Goal: Information Seeking & Learning: Stay updated

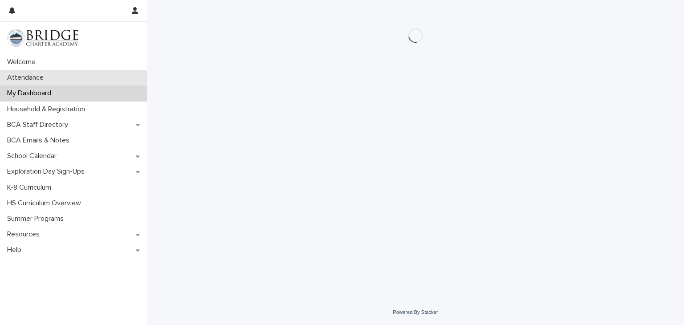
click at [96, 70] on div "Attendance" at bounding box center [73, 78] width 147 height 16
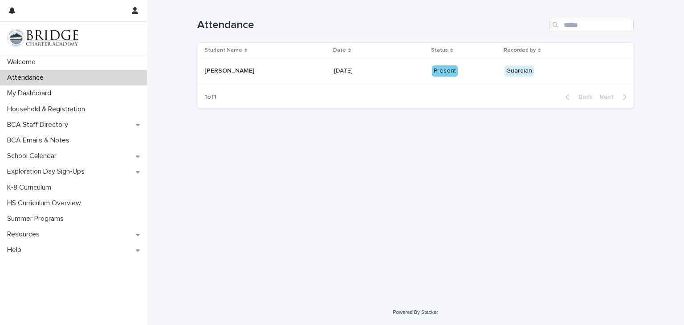
click at [94, 83] on div "Attendance" at bounding box center [73, 78] width 147 height 16
click at [94, 86] on div "My Dashboard" at bounding box center [73, 93] width 147 height 16
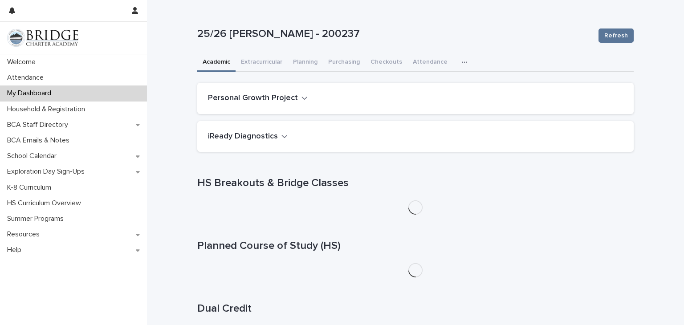
click at [244, 91] on div "Personal Growth Project" at bounding box center [415, 98] width 436 height 31
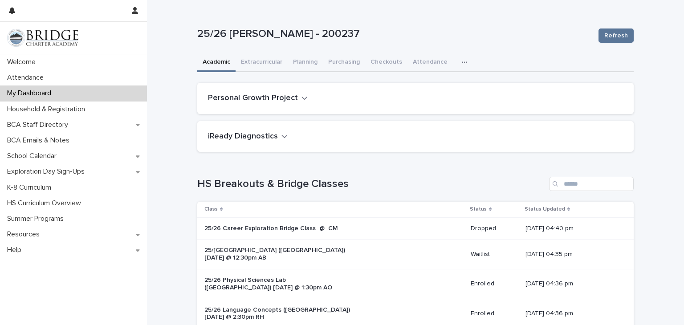
click at [272, 97] on h2 "Personal Growth Project" at bounding box center [253, 98] width 90 height 10
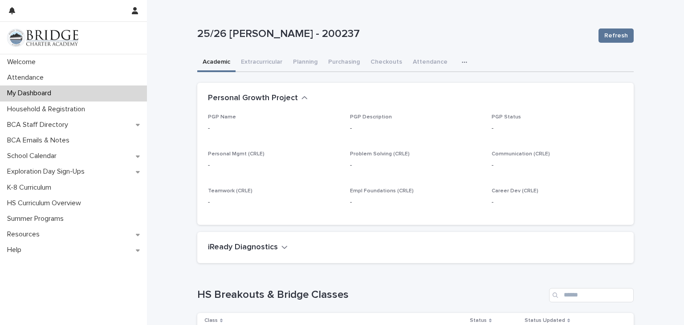
click at [280, 96] on h2 "Personal Growth Project" at bounding box center [253, 98] width 90 height 10
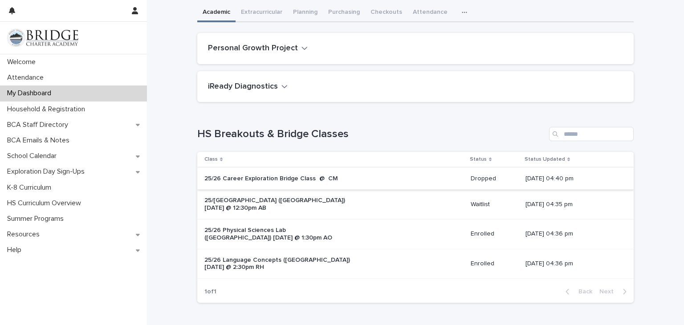
scroll to position [50, 0]
click at [118, 124] on div "BCA Staff Directory" at bounding box center [73, 125] width 147 height 16
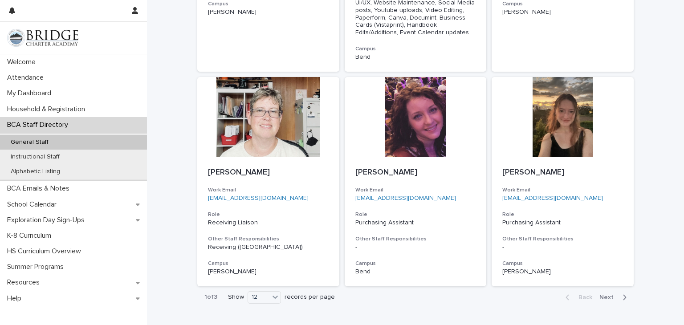
scroll to position [781, 0]
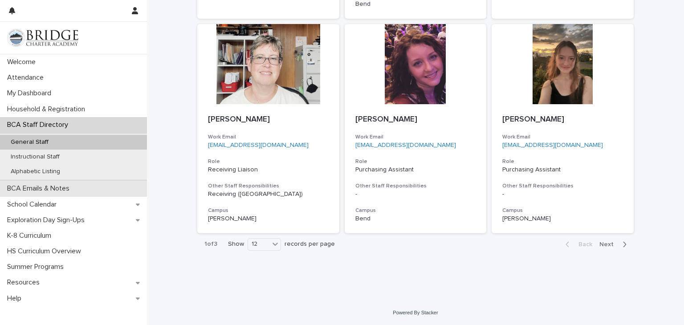
click at [112, 187] on div "BCA Emails & Notes" at bounding box center [73, 189] width 147 height 16
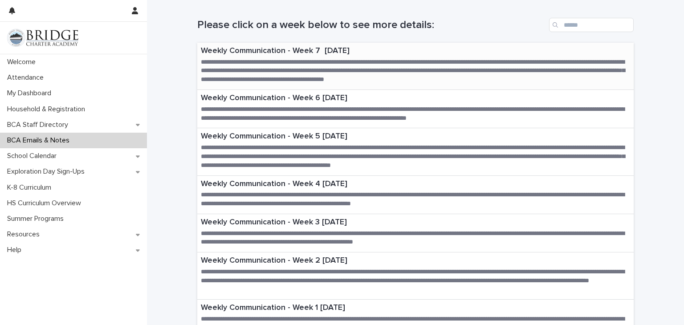
click at [326, 50] on p "Weekly Communication - Week 7 [DATE]" at bounding box center [415, 51] width 429 height 10
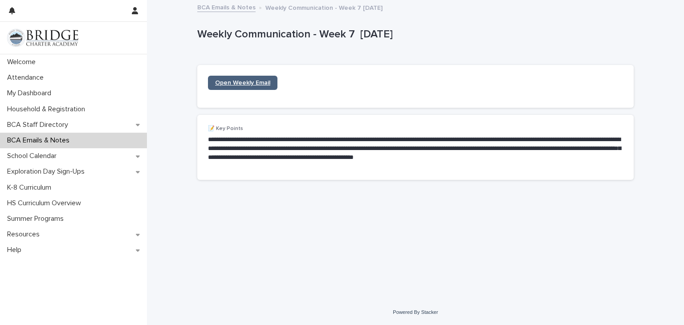
click at [265, 76] on link "Open Weekly Email" at bounding box center [242, 83] width 69 height 14
click at [235, 6] on link "BCA Emails & Notes" at bounding box center [226, 7] width 58 height 10
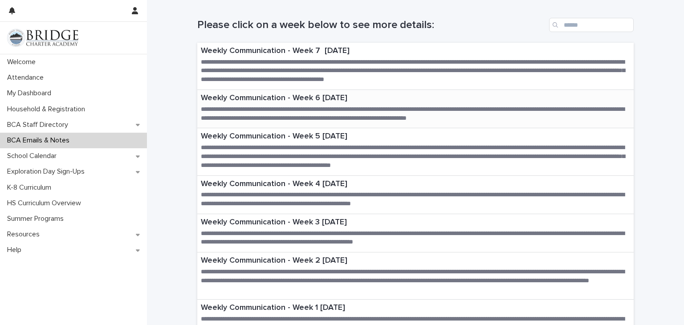
click at [335, 102] on p "Weekly Communication - Week 6 [DATE]" at bounding box center [415, 98] width 429 height 10
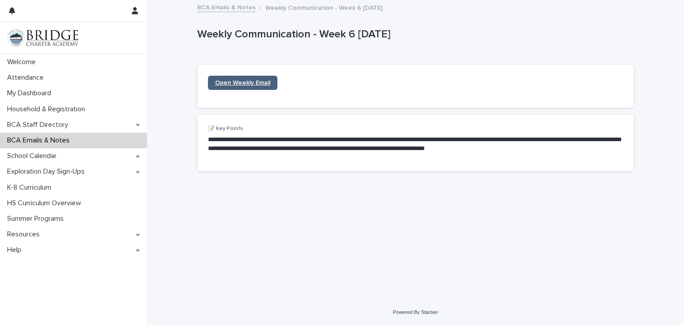
click at [271, 82] on link "Open Weekly Email" at bounding box center [242, 83] width 69 height 14
click at [107, 138] on div "BCA Emails & Notes" at bounding box center [73, 141] width 147 height 16
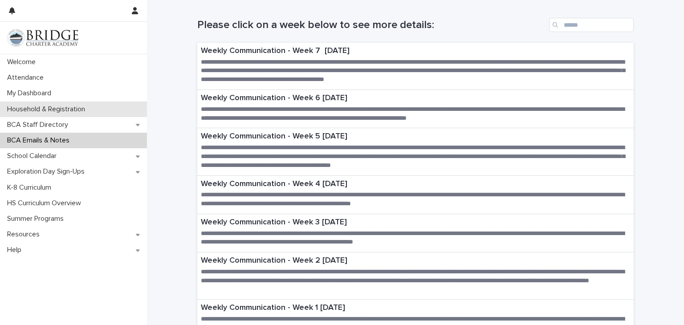
click at [76, 110] on p "Household & Registration" at bounding box center [48, 109] width 89 height 8
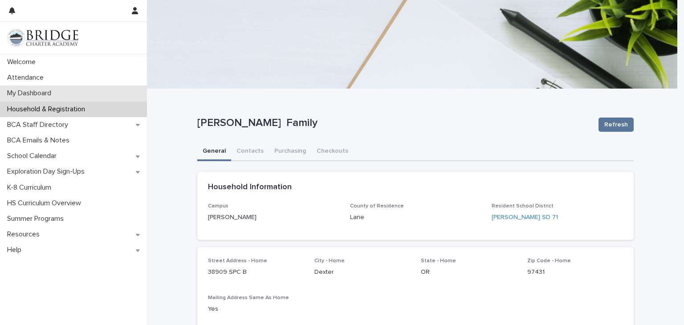
click at [73, 95] on div "My Dashboard" at bounding box center [73, 93] width 147 height 16
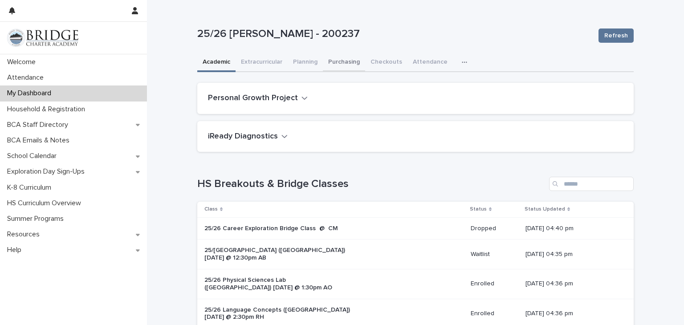
click at [330, 64] on button "Purchasing" at bounding box center [344, 62] width 42 height 19
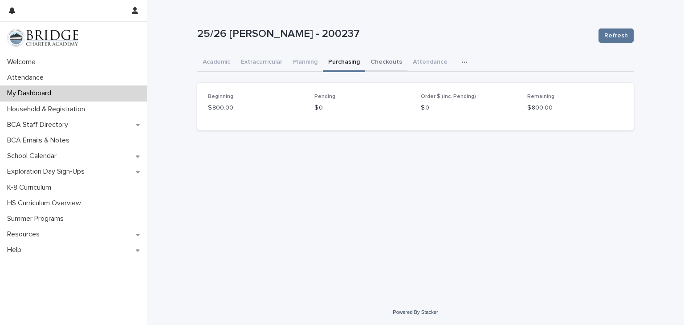
click at [386, 65] on button "Checkouts" at bounding box center [386, 62] width 42 height 19
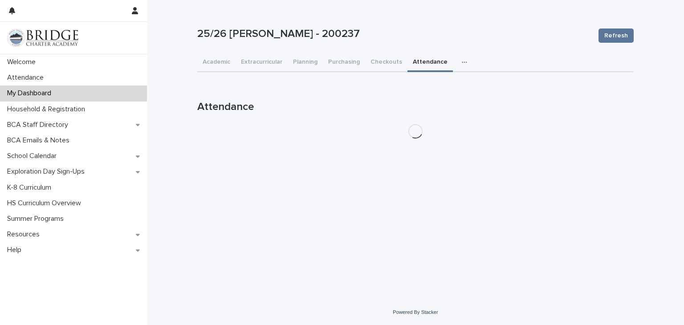
click at [426, 62] on button "Attendance" at bounding box center [429, 62] width 45 height 19
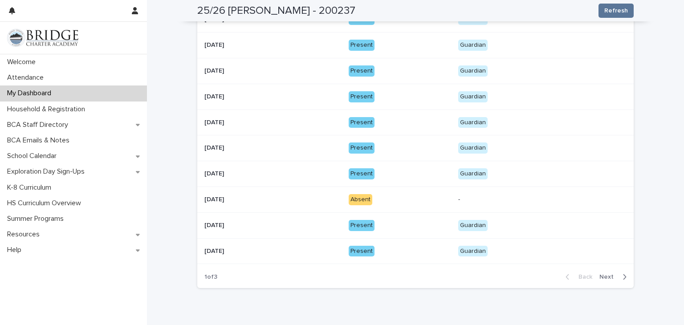
scroll to position [155, 0]
click at [359, 193] on div "Absent" at bounding box center [400, 199] width 102 height 13
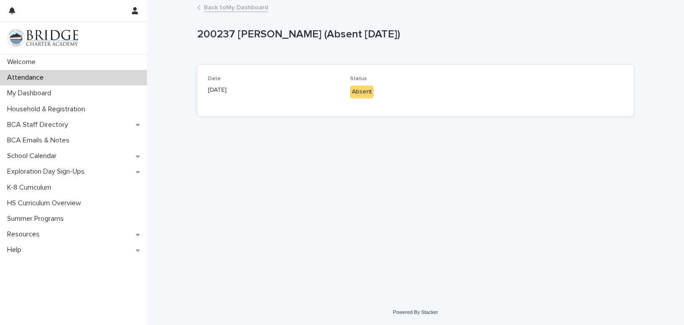
click at [340, 96] on div "Date [DATE] Status Absent" at bounding box center [415, 91] width 415 height 30
click at [207, 7] on link "Back to My Dashboard" at bounding box center [236, 7] width 64 height 10
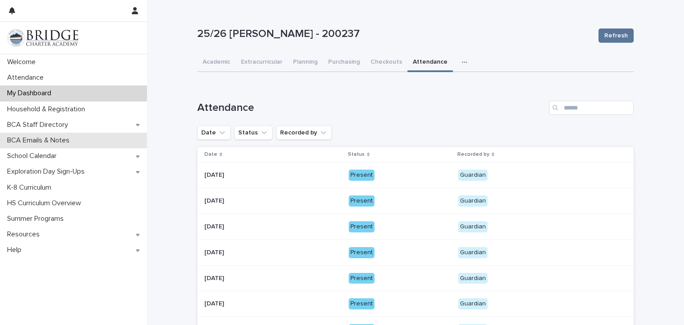
click at [64, 142] on p "BCA Emails & Notes" at bounding box center [40, 140] width 73 height 8
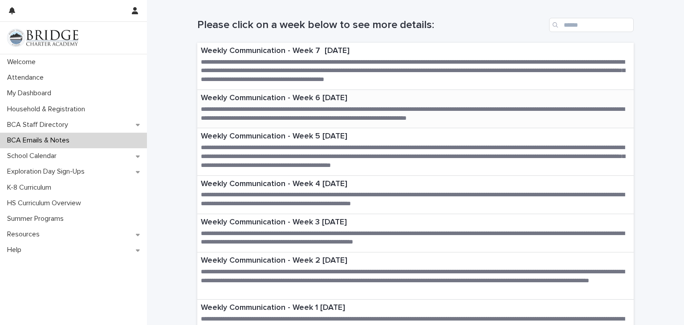
click at [203, 107] on p "**********" at bounding box center [415, 114] width 429 height 18
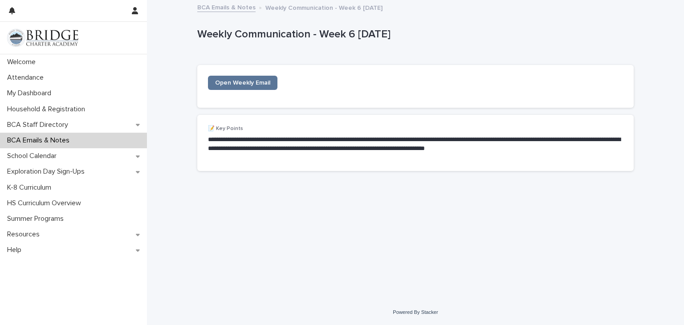
click at [256, 146] on p "**********" at bounding box center [415, 144] width 415 height 18
click at [264, 80] on span "Open Weekly Email" at bounding box center [242, 83] width 55 height 6
